Goal: Information Seeking & Learning: Learn about a topic

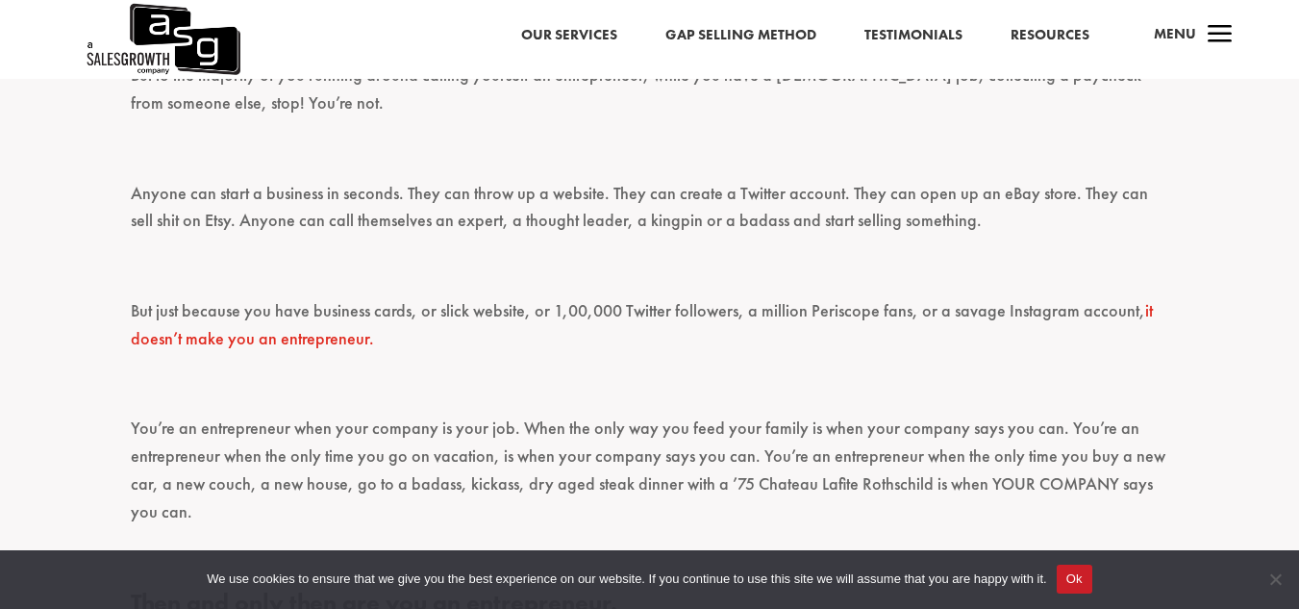
scroll to position [865, 0]
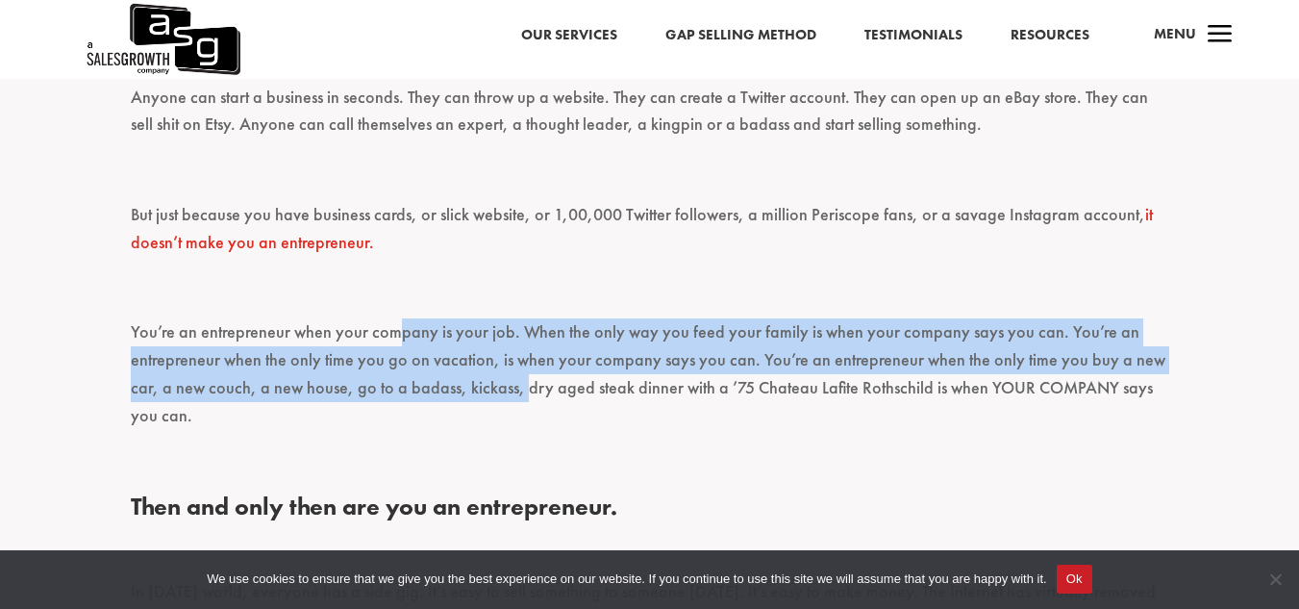
drag, startPoint x: 400, startPoint y: 340, endPoint x: 522, endPoint y: 397, distance: 134.6
click at [522, 397] on p "You’re an entrepreneur when your company is your job. When the only way you fee…" at bounding box center [650, 382] width 1038 height 128
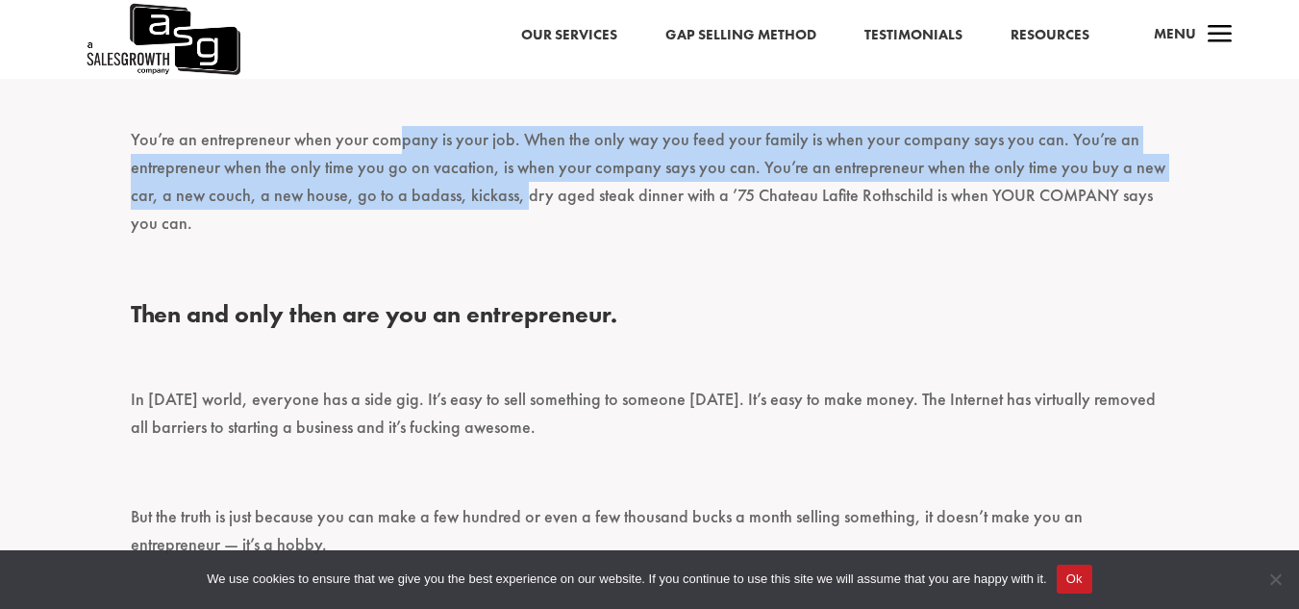
scroll to position [1154, 0]
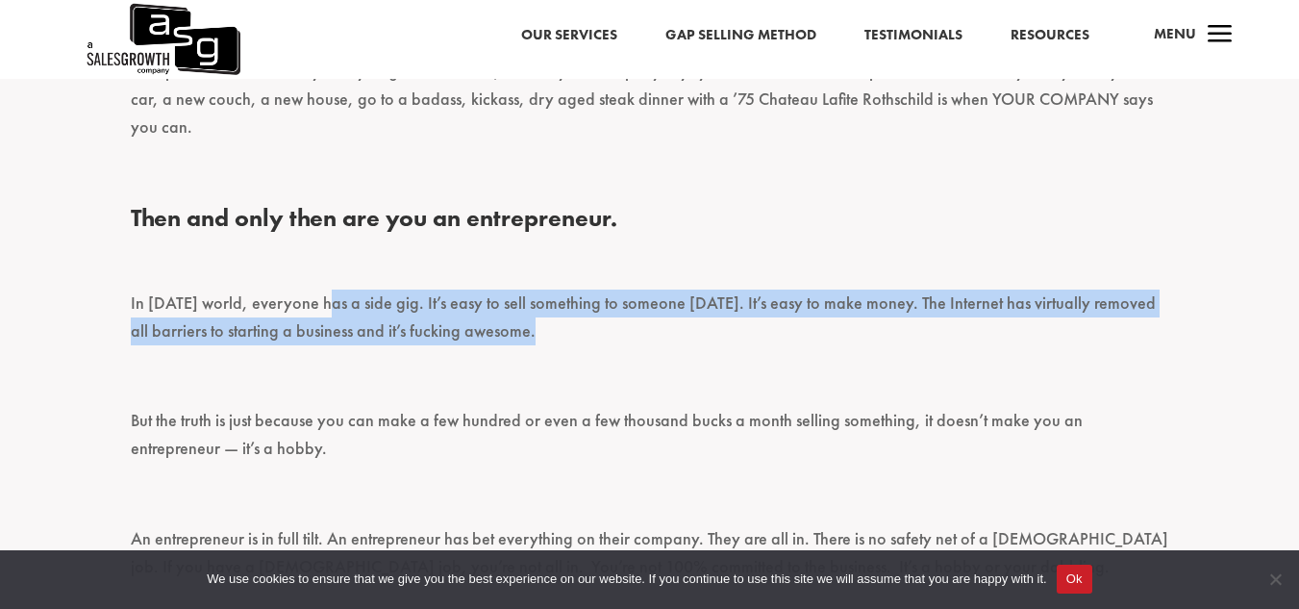
drag, startPoint x: 319, startPoint y: 312, endPoint x: 525, endPoint y: 337, distance: 207.3
click at [525, 337] on p "In today’s world, everyone has a side gig. It’s easy to sell something to someo…" at bounding box center [650, 325] width 1038 height 73
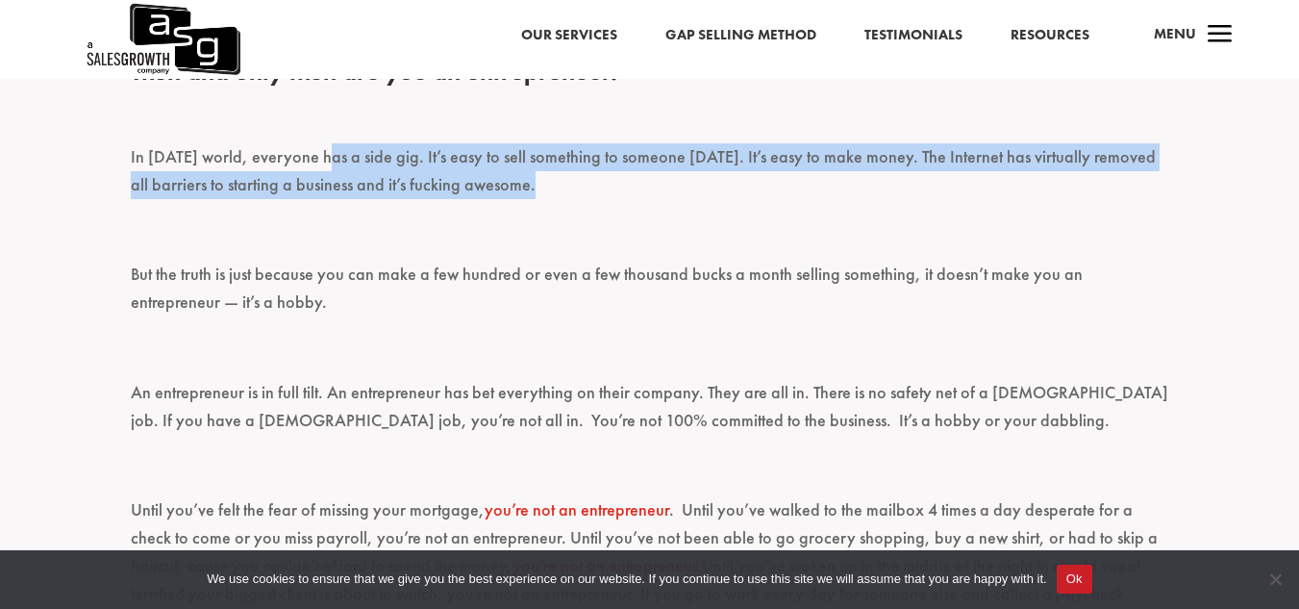
scroll to position [1346, 0]
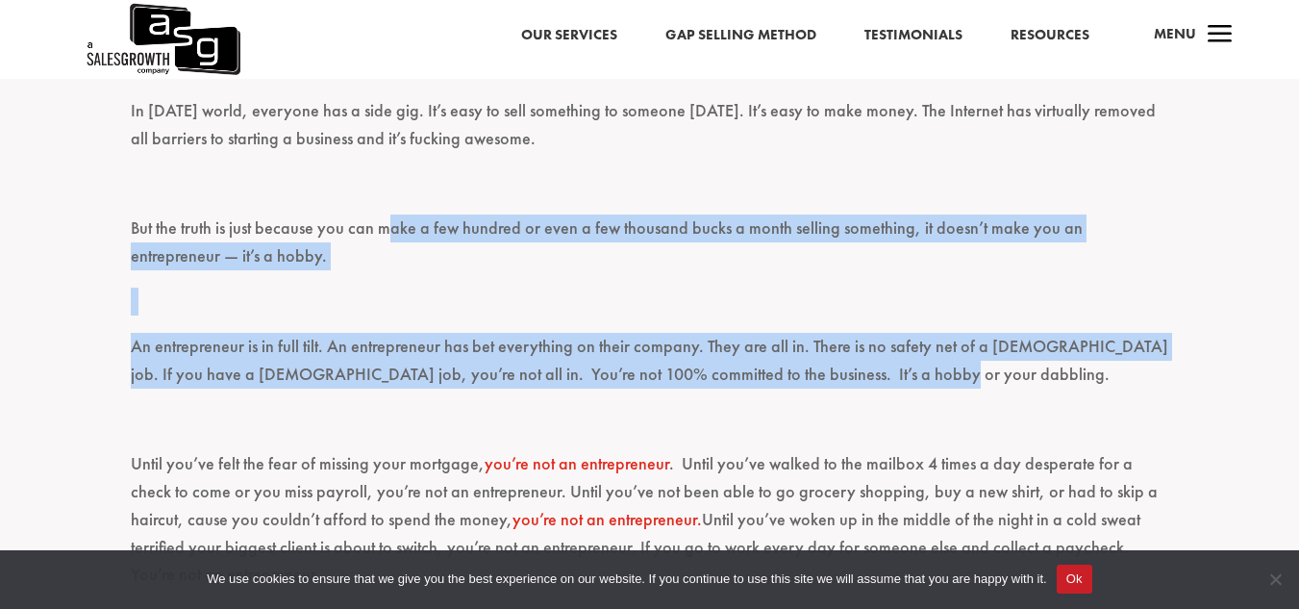
drag, startPoint x: 383, startPoint y: 239, endPoint x: 874, endPoint y: 397, distance: 516.0
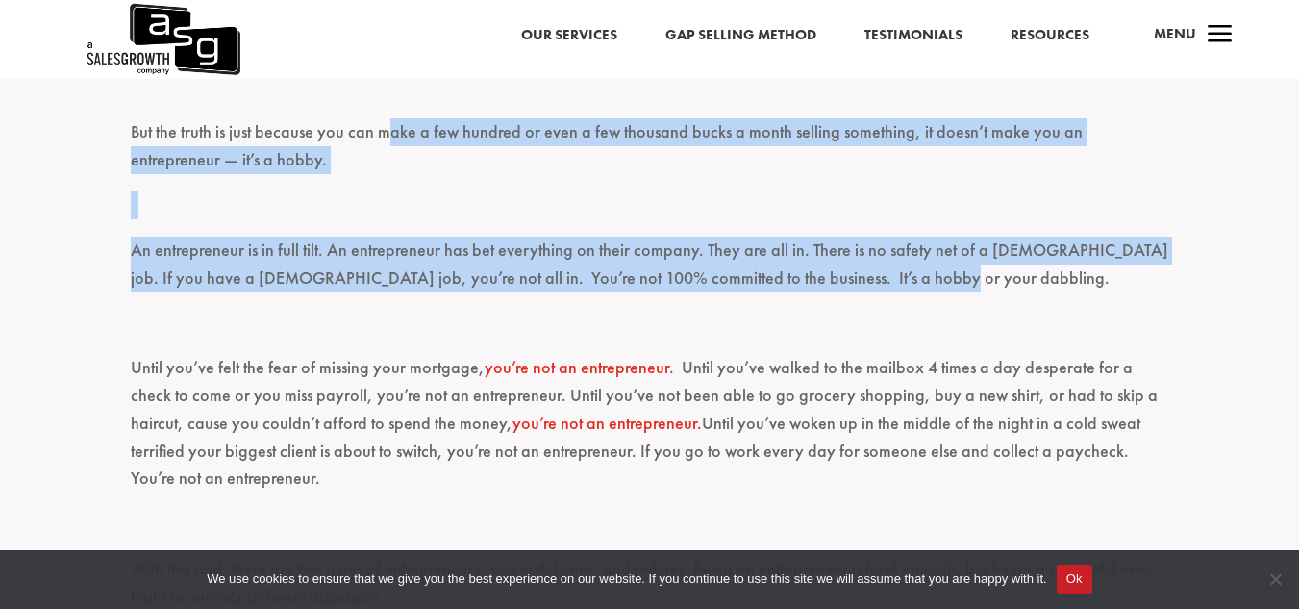
scroll to position [1538, 0]
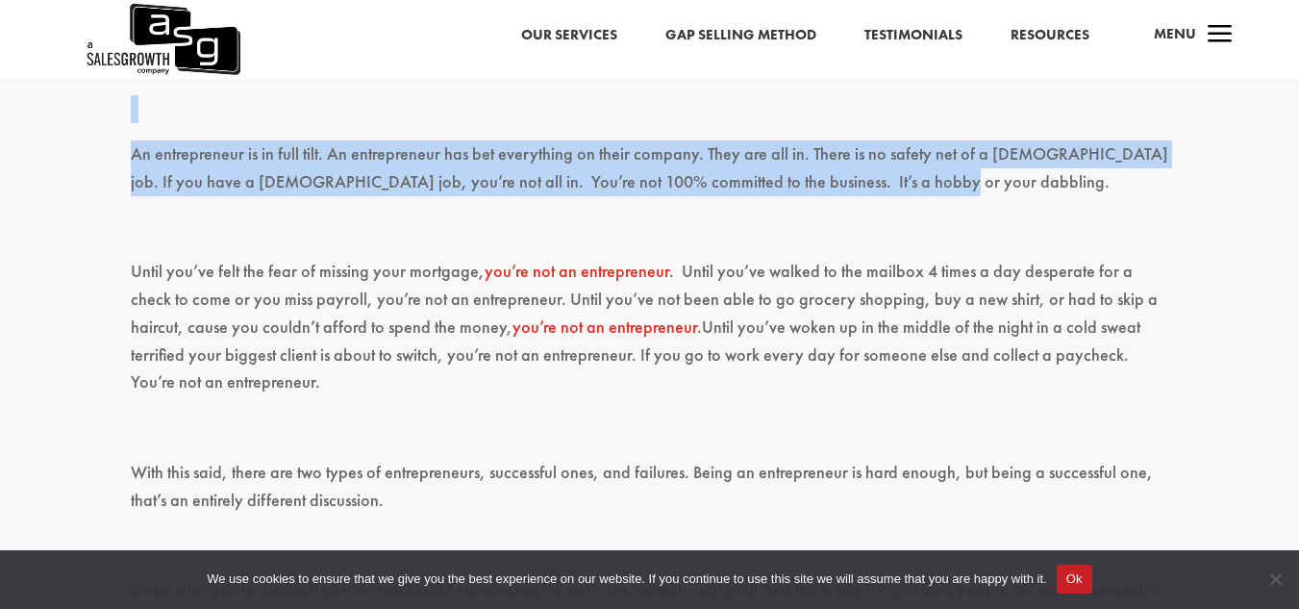
drag, startPoint x: 255, startPoint y: 275, endPoint x: 412, endPoint y: 382, distance: 189.6
click at [412, 382] on p "Until you’ve felt the fear of missing your mortgage, you’re not an entrepreneur…" at bounding box center [650, 336] width 1038 height 156
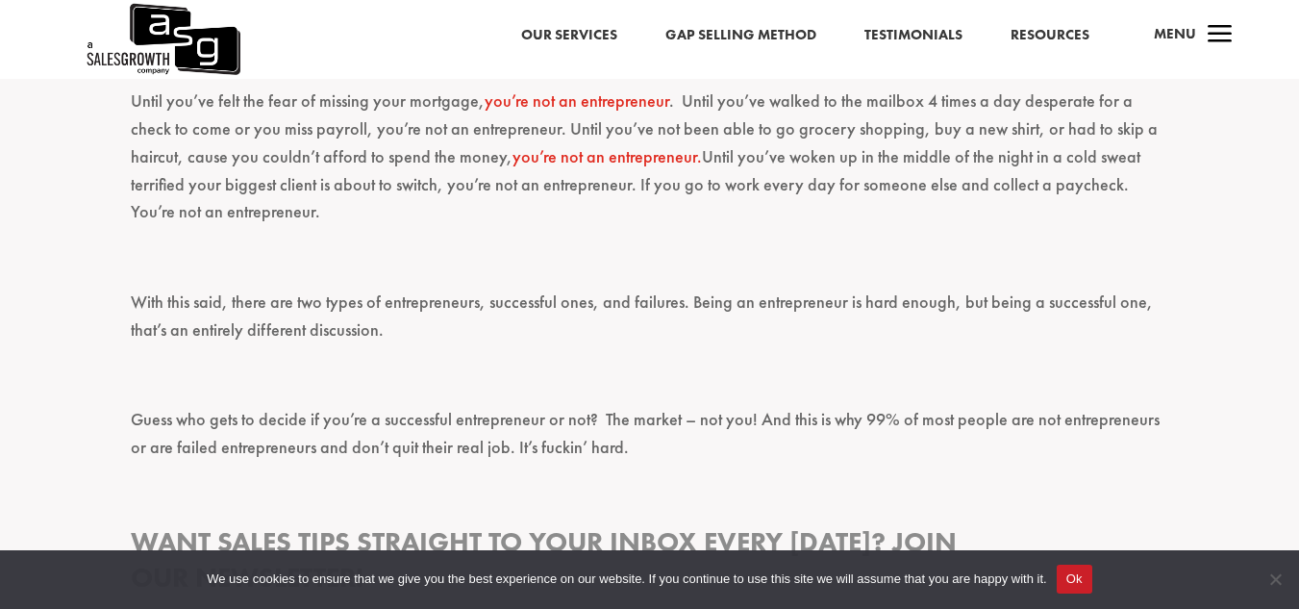
scroll to position [1731, 0]
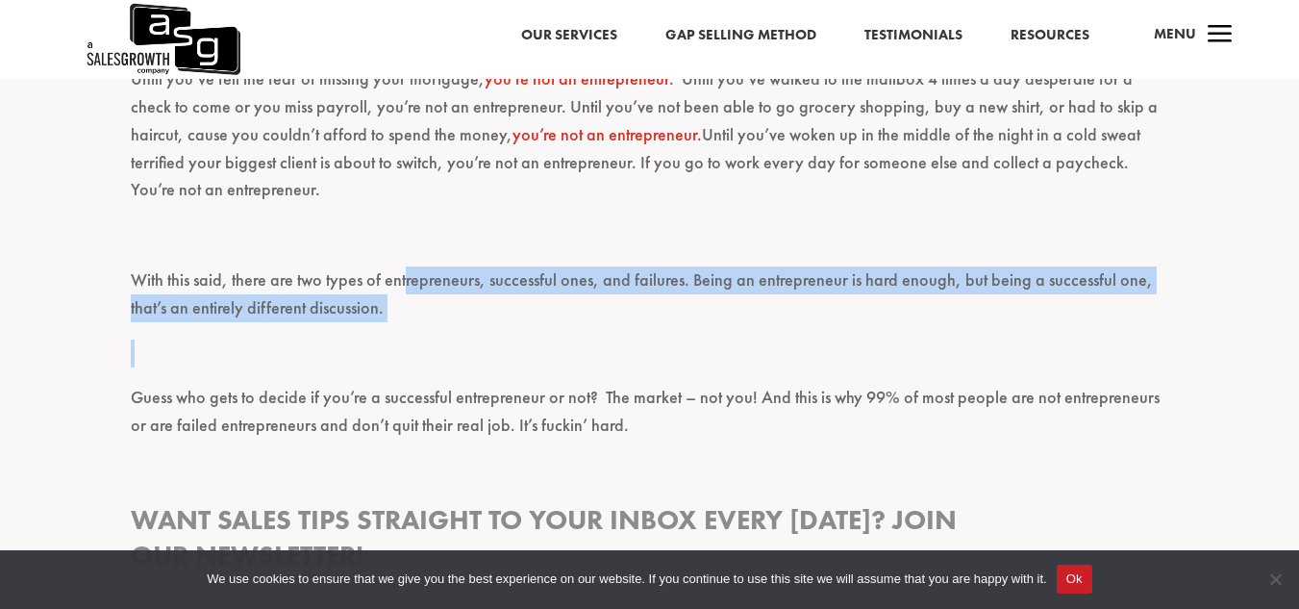
drag, startPoint x: 407, startPoint y: 283, endPoint x: 407, endPoint y: 341, distance: 58.7
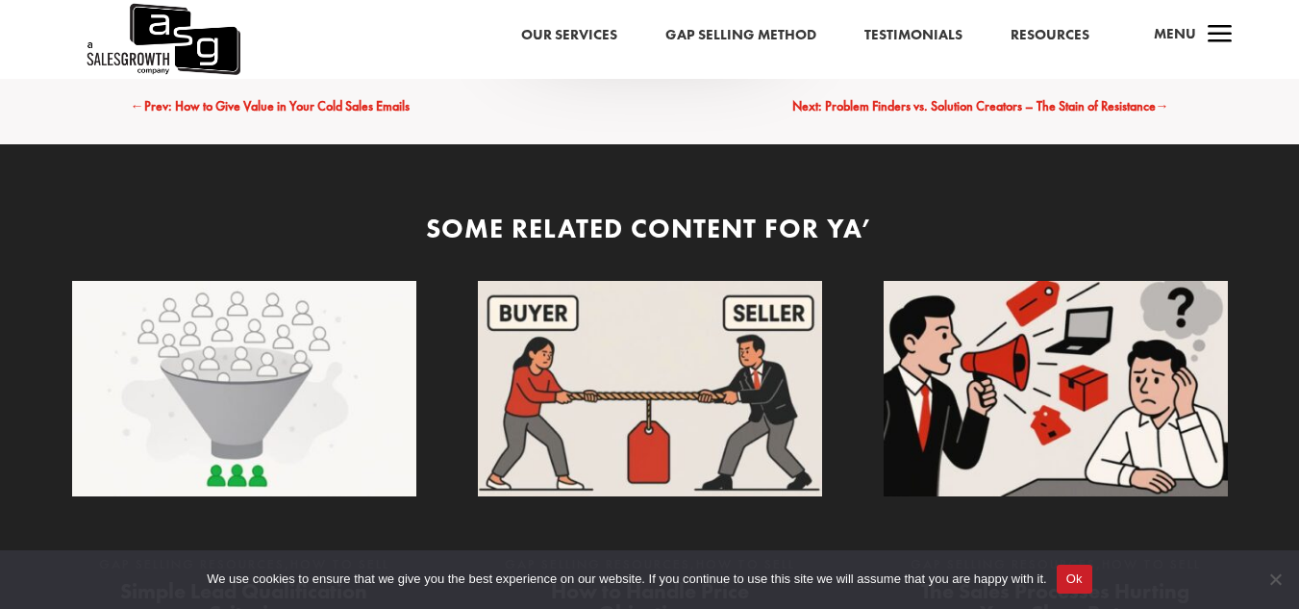
scroll to position [3743, 0]
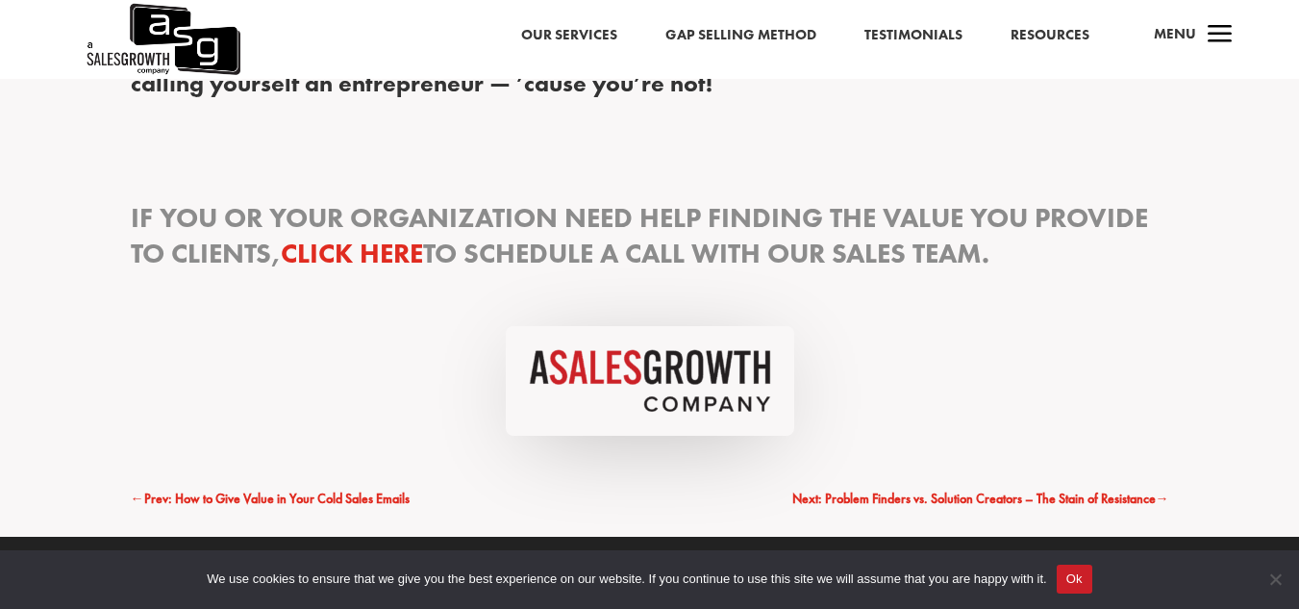
click at [924, 35] on link "Testimonials" at bounding box center [913, 35] width 98 height 25
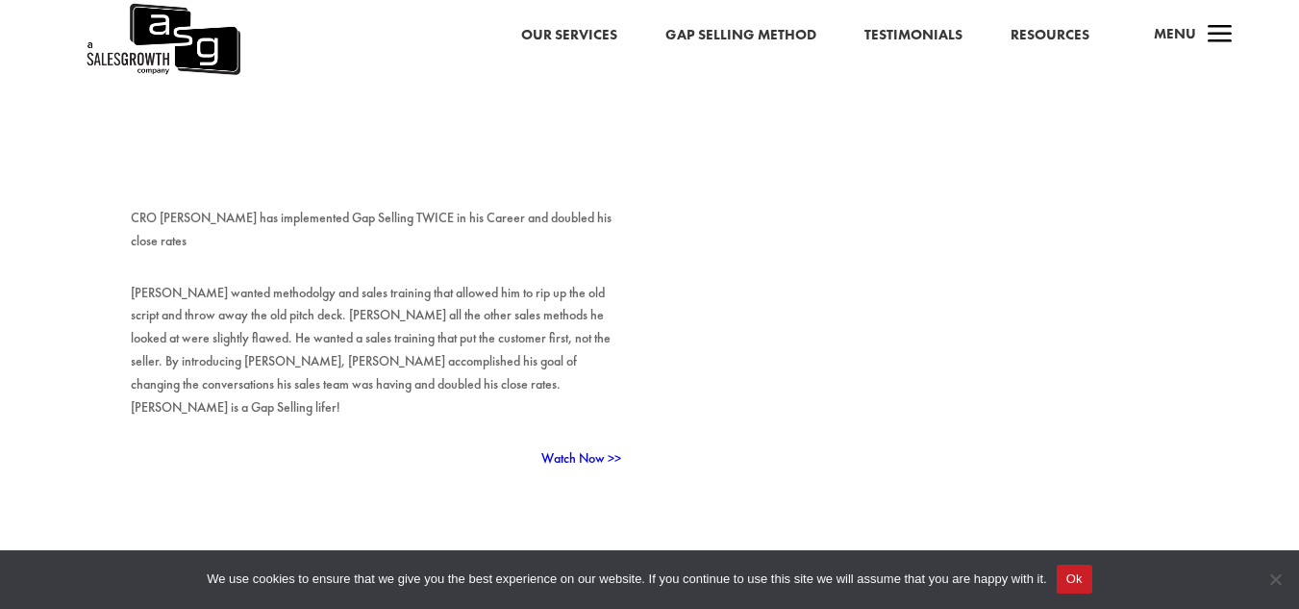
scroll to position [288, 0]
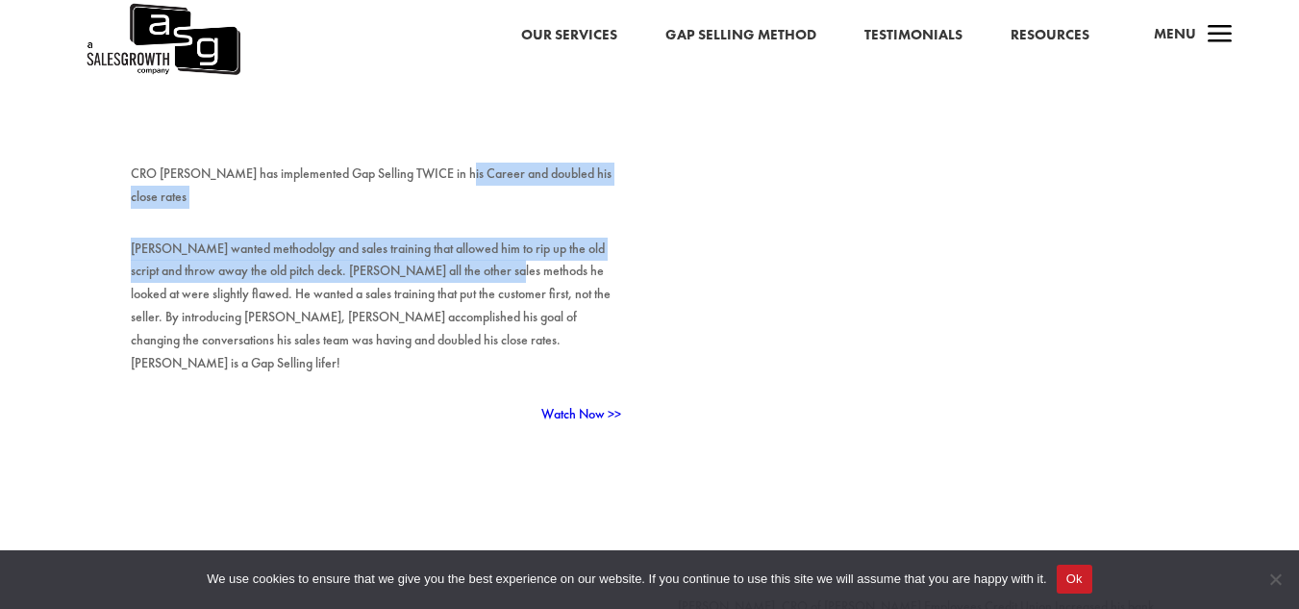
drag, startPoint x: 461, startPoint y: 182, endPoint x: 499, endPoint y: 266, distance: 92.9
click at [499, 266] on div "CRO [PERSON_NAME] has implemented Gap Selling TWICE in his Career and doubled h…" at bounding box center [376, 293] width 490 height 263
